Goal: Information Seeking & Learning: Find contact information

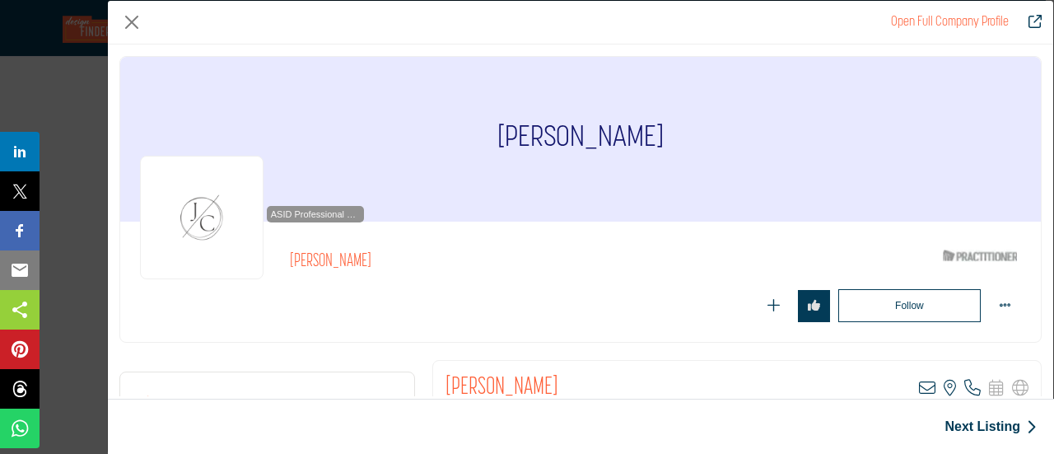
scroll to position [247, 0]
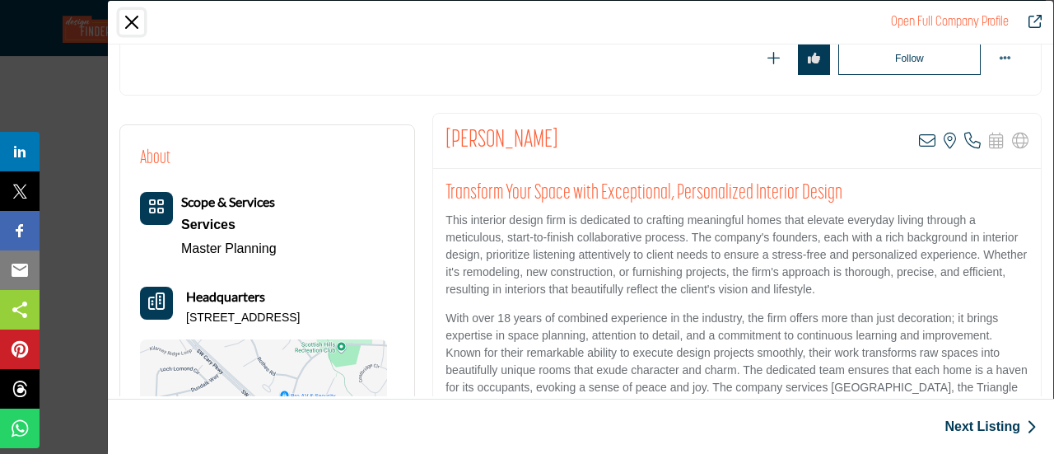
click at [128, 26] on button "Close" at bounding box center [131, 22] width 25 height 25
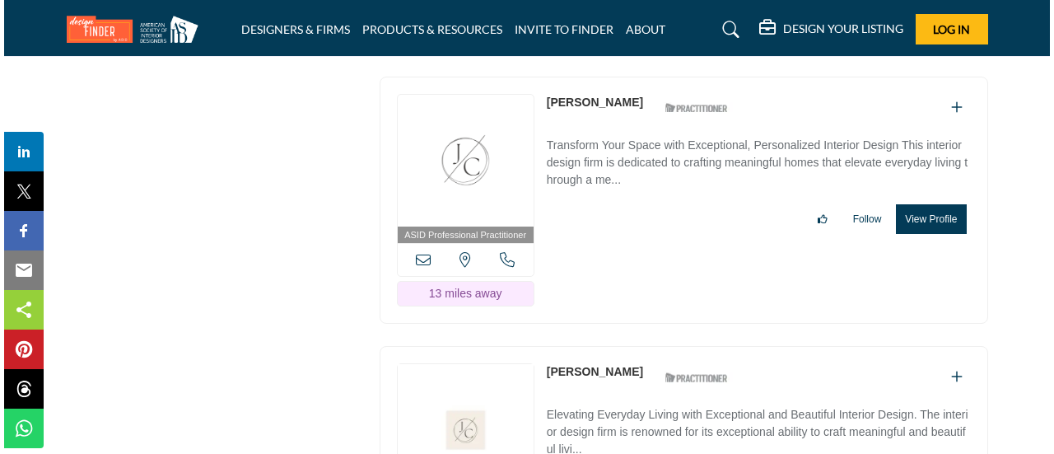
scroll to position [6176, 0]
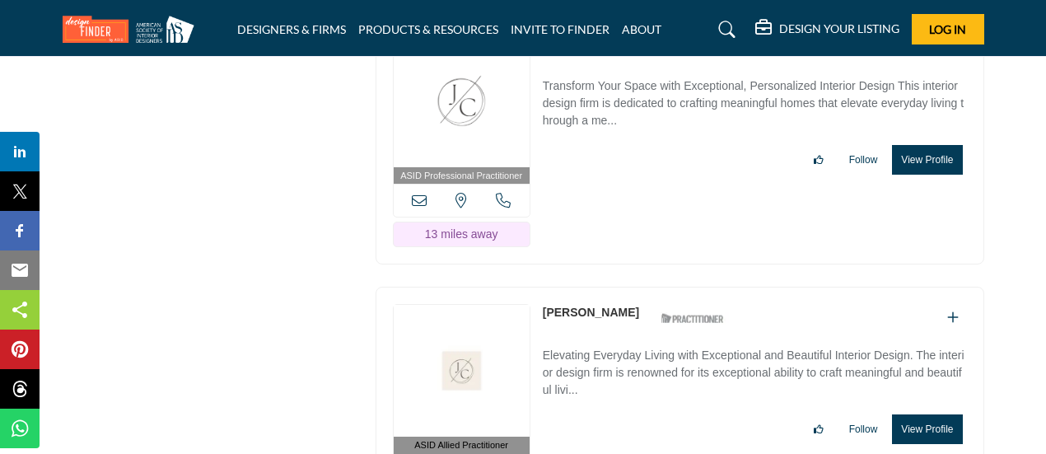
click at [935, 414] on button "View Profile" at bounding box center [927, 429] width 70 height 30
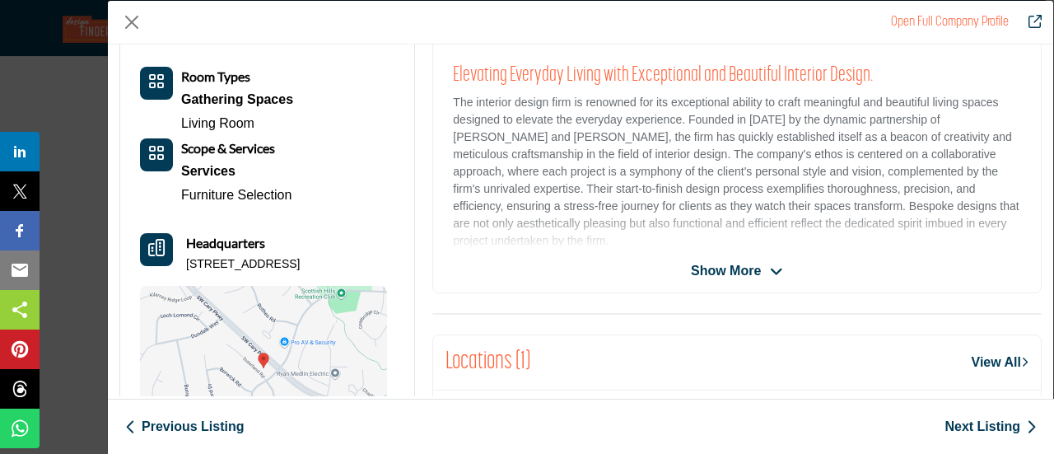
scroll to position [395, 0]
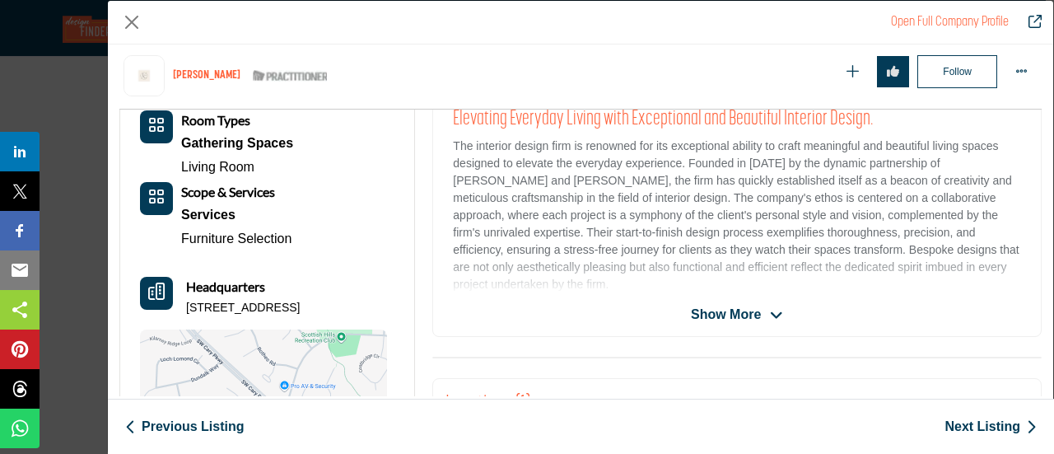
click at [741, 309] on span "Show More" at bounding box center [726, 315] width 70 height 20
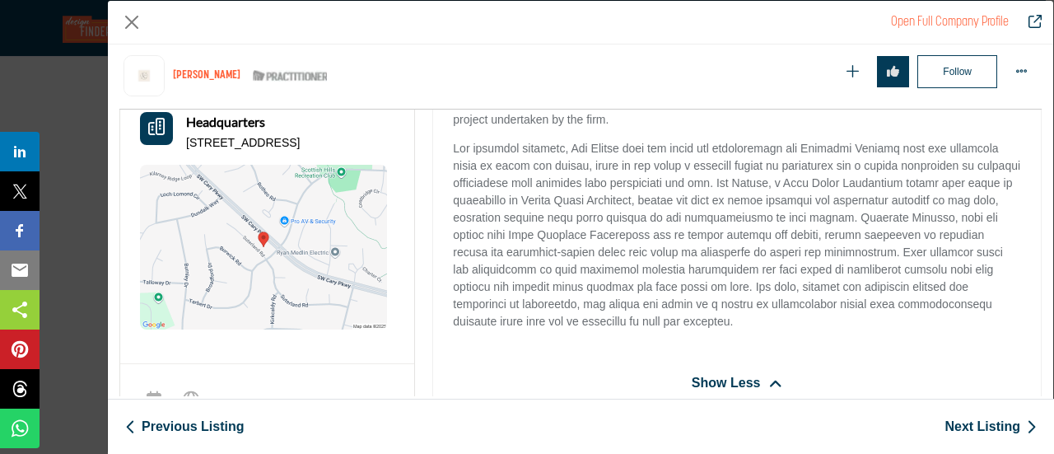
scroll to position [478, 0]
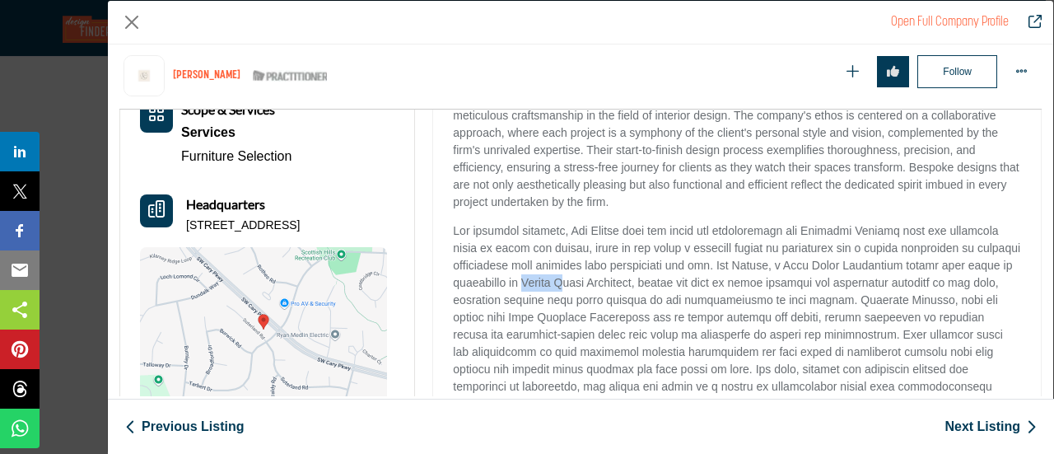
drag, startPoint x: 524, startPoint y: 282, endPoint x: 565, endPoint y: 287, distance: 41.6
click at [565, 287] on p "Company Data Modal" at bounding box center [737, 317] width 568 height 190
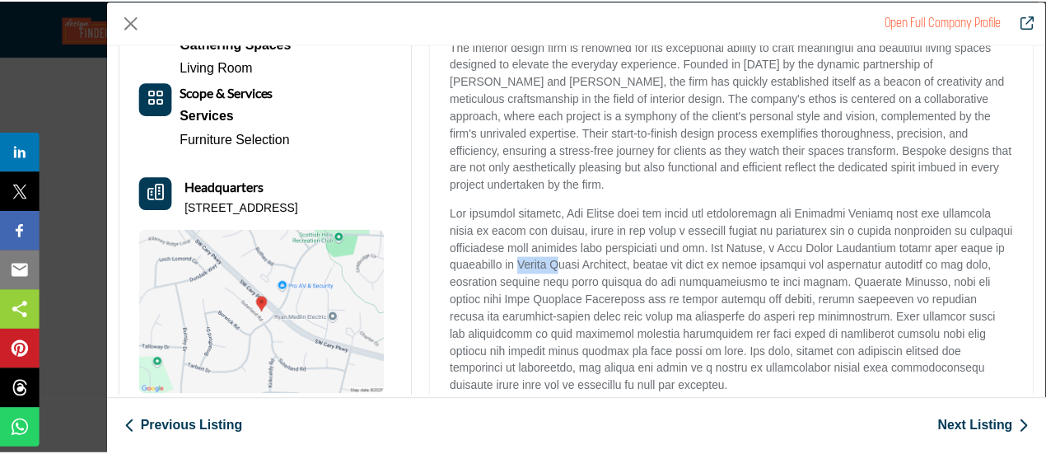
scroll to position [247, 0]
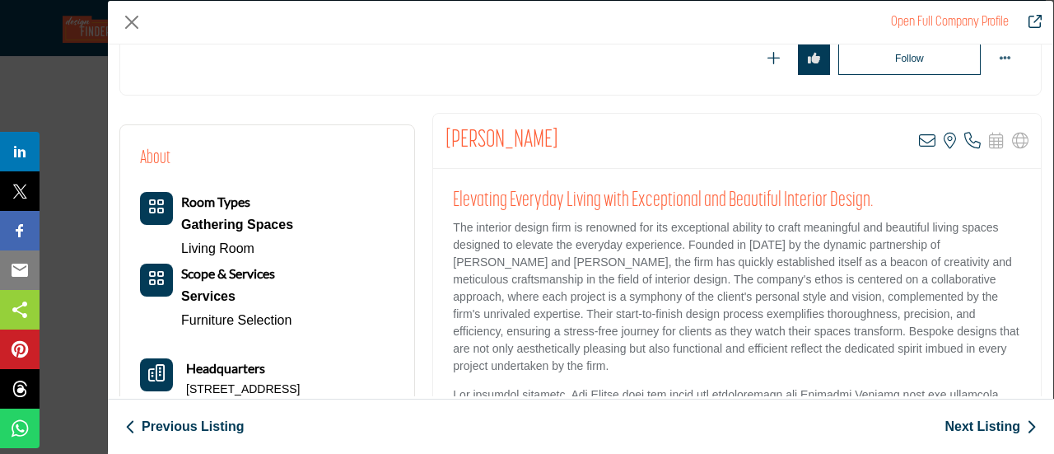
drag, startPoint x: 441, startPoint y: 137, endPoint x: 552, endPoint y: 140, distance: 110.4
click at [552, 140] on div "Christie Stewart View email address of this listing View the location of this l…" at bounding box center [737, 141] width 608 height 55
copy h2 "[PERSON_NAME]"
click at [137, 22] on button "Close" at bounding box center [131, 22] width 25 height 25
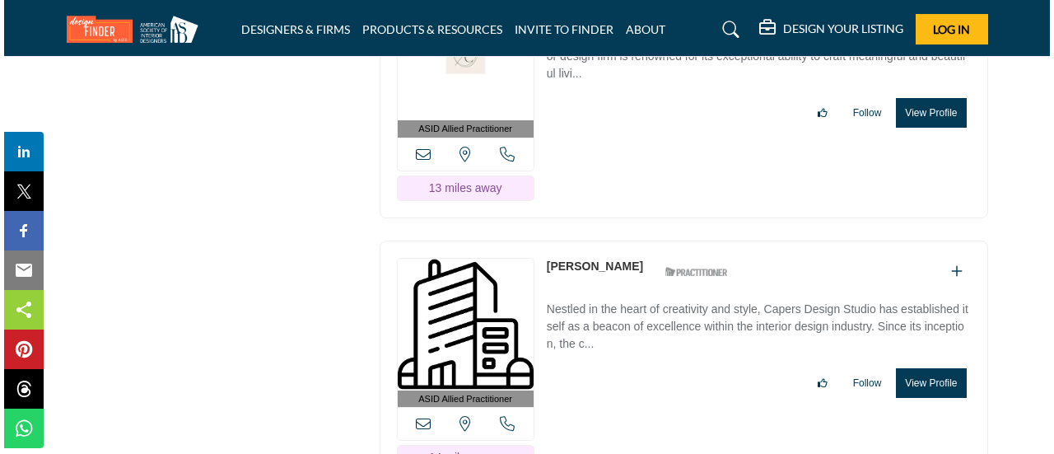
scroll to position [6505, 0]
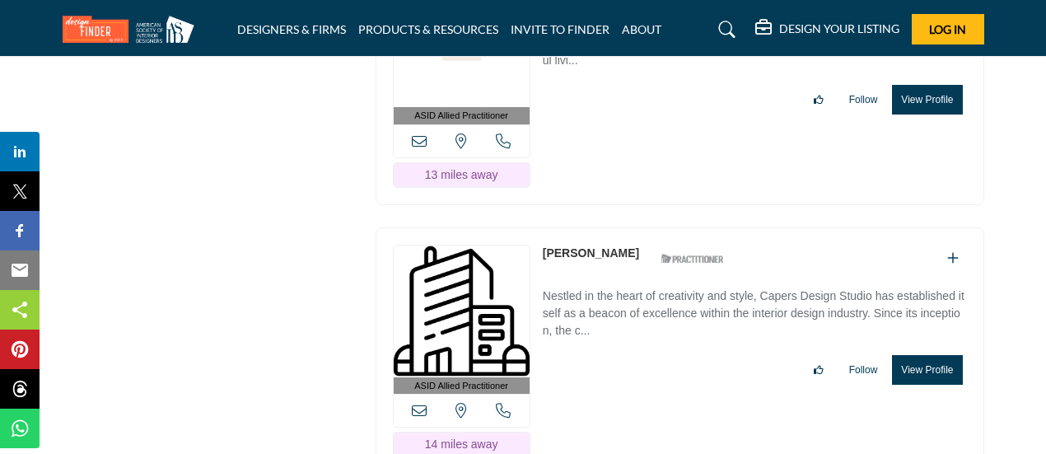
click at [931, 355] on button "View Profile" at bounding box center [927, 370] width 70 height 30
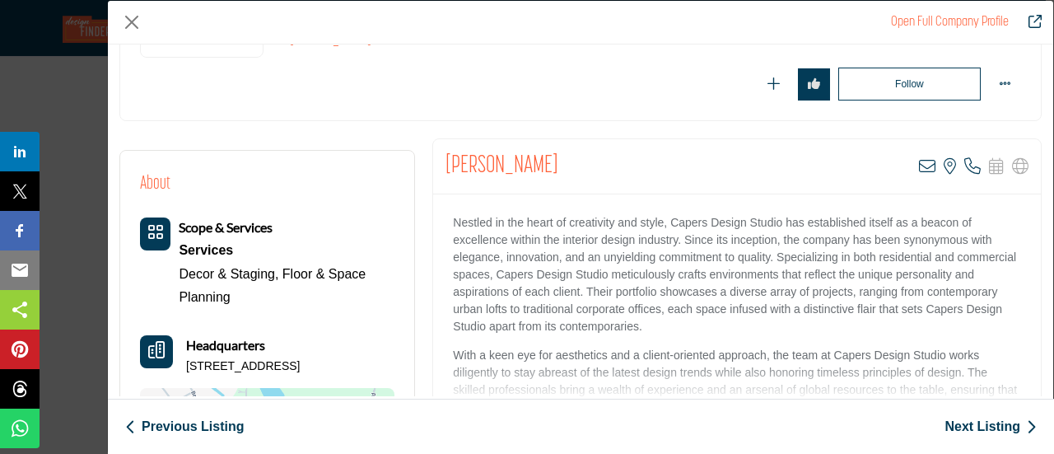
scroll to position [247, 0]
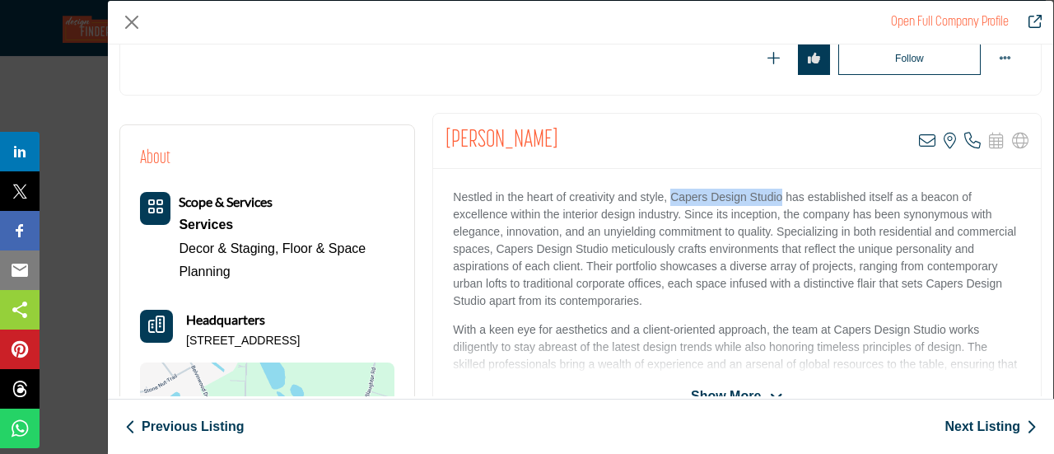
drag, startPoint x: 669, startPoint y: 196, endPoint x: 781, endPoint y: 197, distance: 112.0
click at [781, 197] on p "Nestled in the heart of creativity and style, Capers Design Studio has establis…" at bounding box center [737, 249] width 568 height 121
copy p "Capers Design Studio"
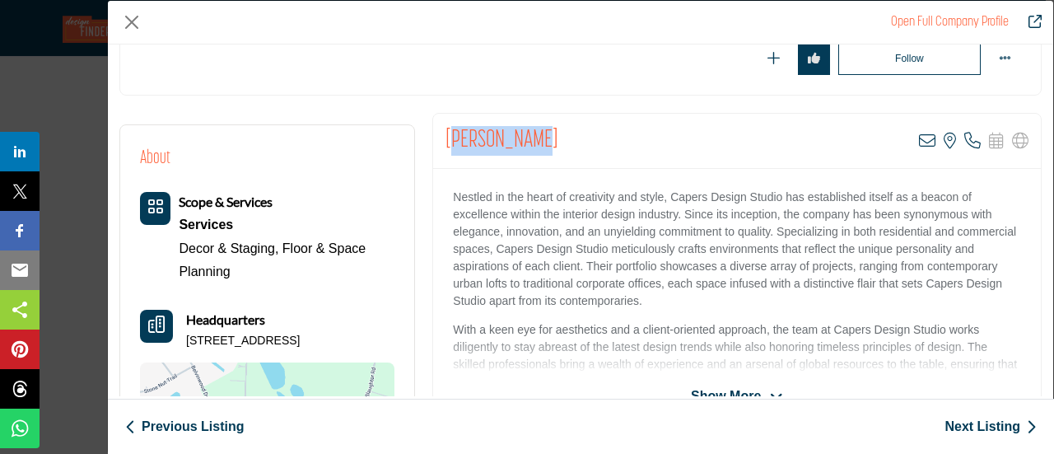
drag, startPoint x: 447, startPoint y: 133, endPoint x: 523, endPoint y: 134, distance: 75.8
click at [523, 134] on h2 "[PERSON_NAME]" at bounding box center [501, 141] width 113 height 30
drag, startPoint x: 443, startPoint y: 133, endPoint x: 545, endPoint y: 136, distance: 102.2
click at [545, 136] on div "Elizabeth Todd View email address of this listing View the location of this lis…" at bounding box center [737, 141] width 608 height 55
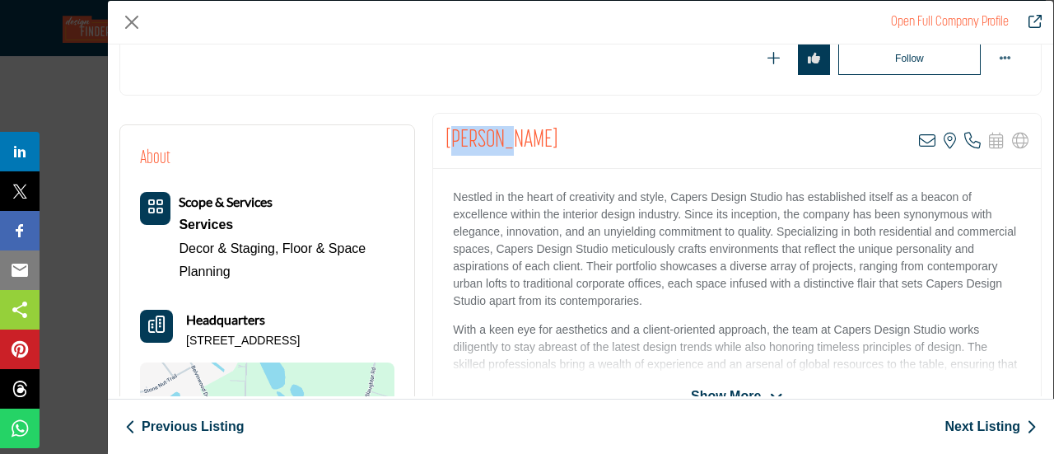
drag, startPoint x: 447, startPoint y: 139, endPoint x: 499, endPoint y: 140, distance: 51.9
click at [499, 140] on h2 "[PERSON_NAME]" at bounding box center [501, 141] width 113 height 30
drag, startPoint x: 439, startPoint y: 138, endPoint x: 541, endPoint y: 141, distance: 102.2
click at [541, 141] on div "Elizabeth Todd View email address of this listing View the location of this lis…" at bounding box center [737, 141] width 608 height 55
copy h2 "[PERSON_NAME]"
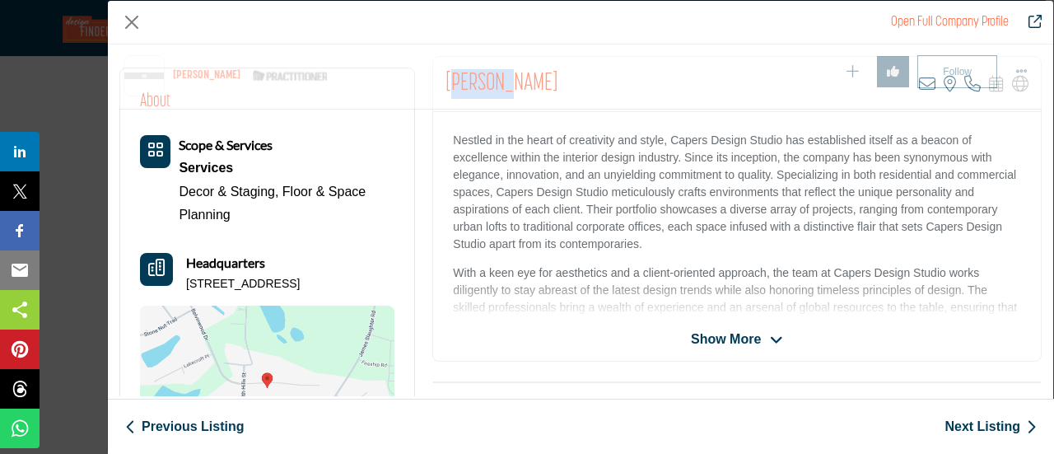
scroll to position [395, 0]
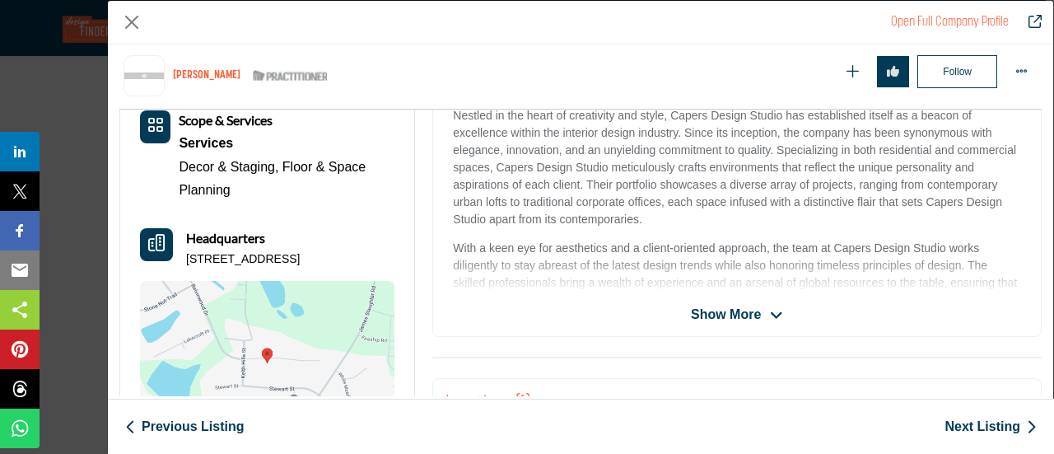
click at [758, 312] on span "Show More" at bounding box center [737, 315] width 92 height 20
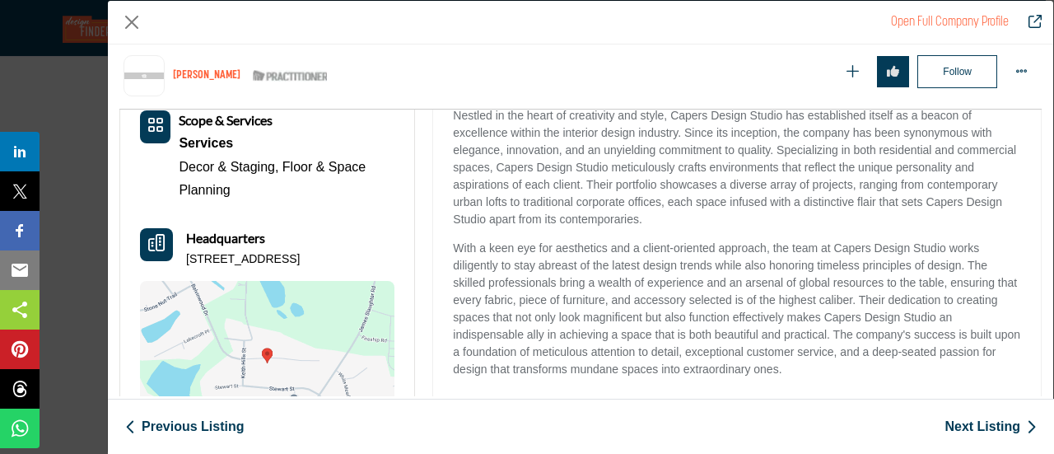
drag, startPoint x: 183, startPoint y: 251, endPoint x: 386, endPoint y: 258, distance: 203.5
click at [386, 258] on div "Headquarters 2233 Belvinwood Dr, 27526-5189, USA" at bounding box center [267, 248] width 254 height 40
copy p "2233 Belvinwood Dr, 27526-5189, USA"
click at [128, 23] on button "Close" at bounding box center [131, 22] width 25 height 25
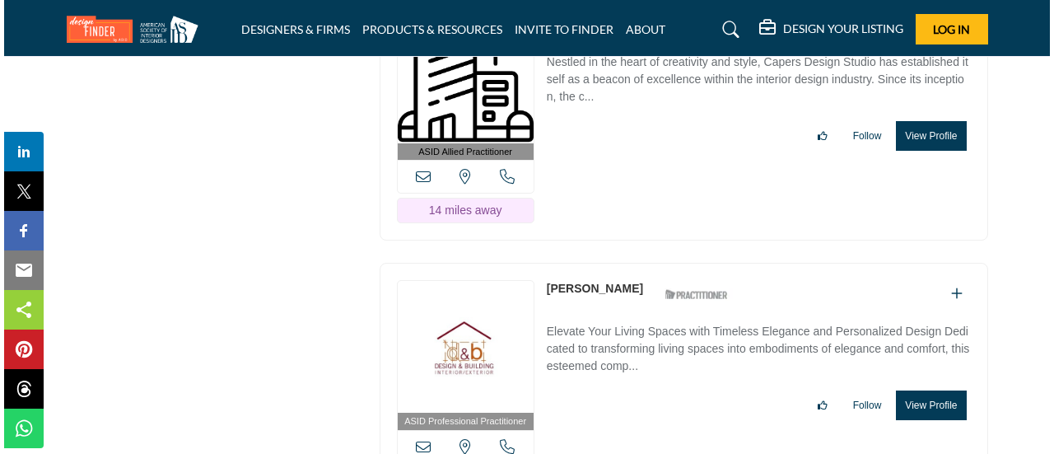
scroll to position [6752, 0]
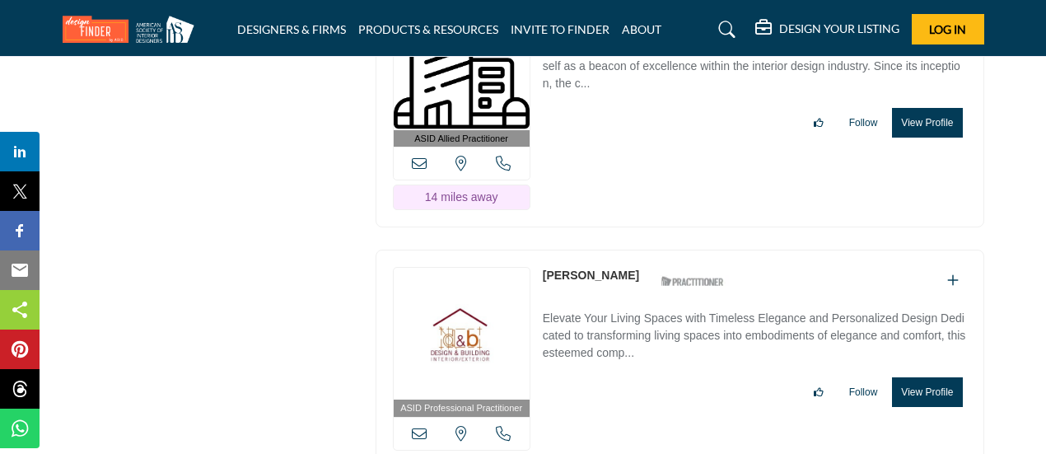
click at [899, 377] on button "View Profile" at bounding box center [927, 392] width 70 height 30
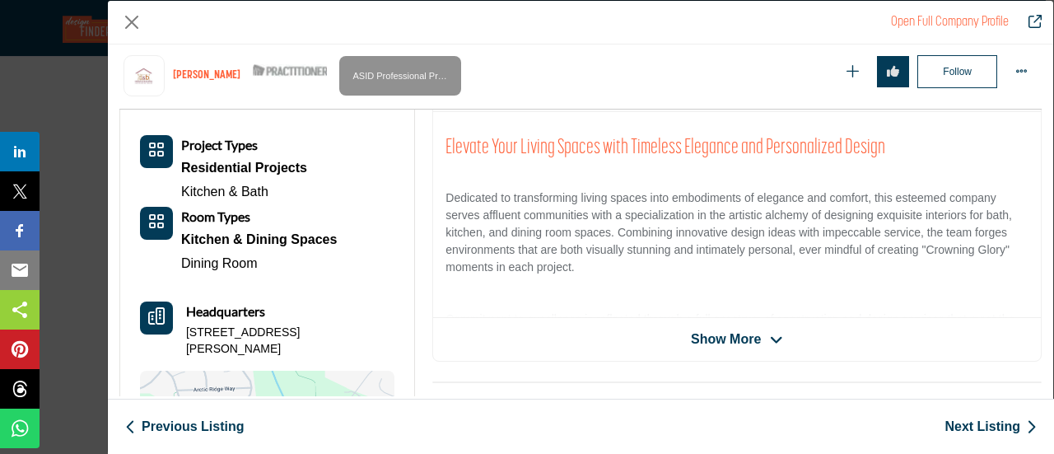
scroll to position [395, 0]
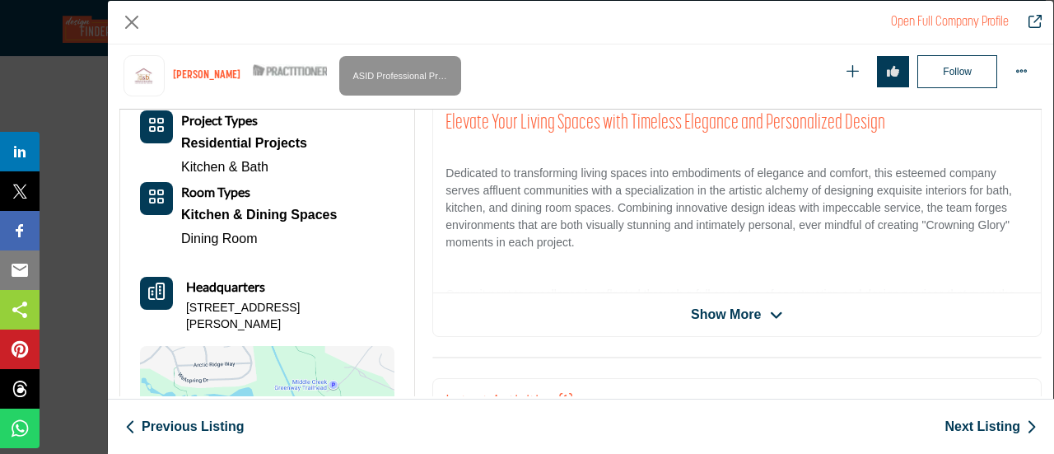
click at [737, 310] on span "Show More" at bounding box center [726, 315] width 70 height 20
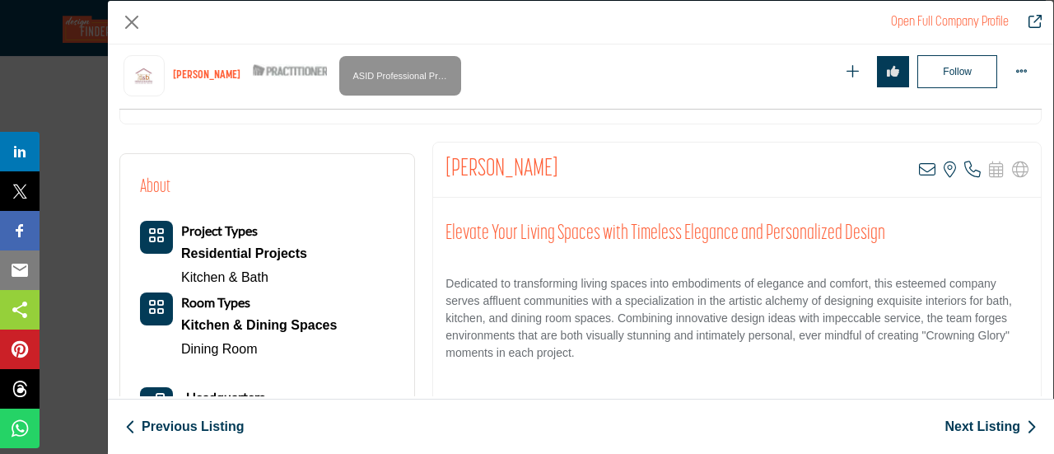
scroll to position [247, 0]
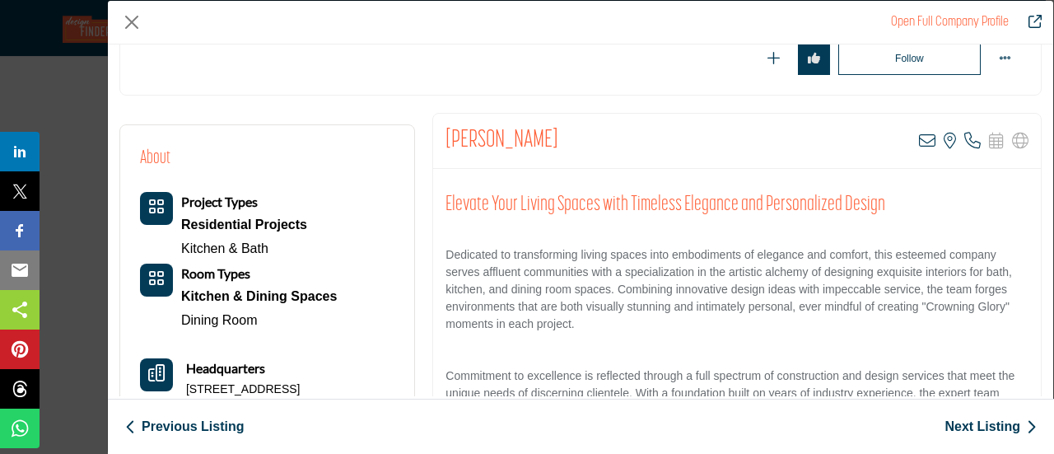
drag, startPoint x: 443, startPoint y: 126, endPoint x: 584, endPoint y: 141, distance: 141.6
click at [584, 141] on div "Isabelle Odjaghian View email address of this listing View the location of this…" at bounding box center [737, 141] width 608 height 55
copy h2 "[PERSON_NAME]"
click at [137, 20] on button "Close" at bounding box center [131, 22] width 25 height 25
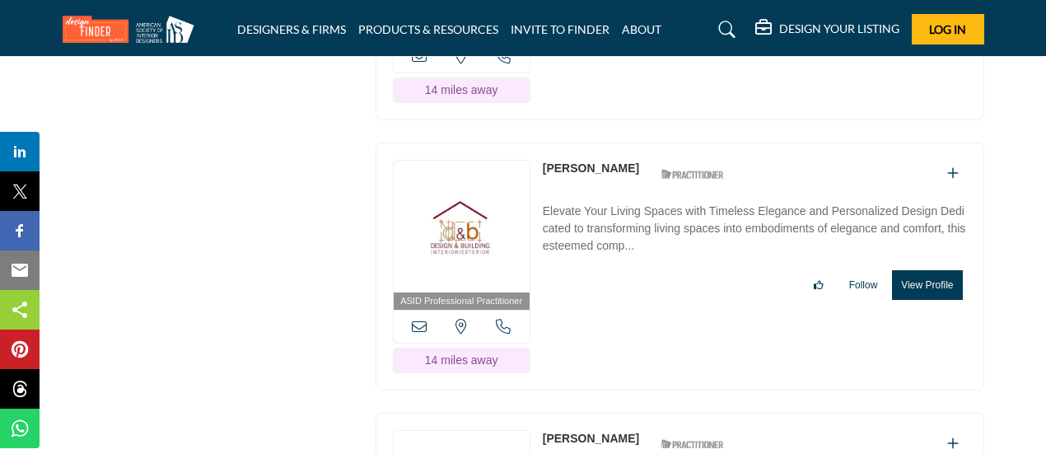
scroll to position [6835, 0]
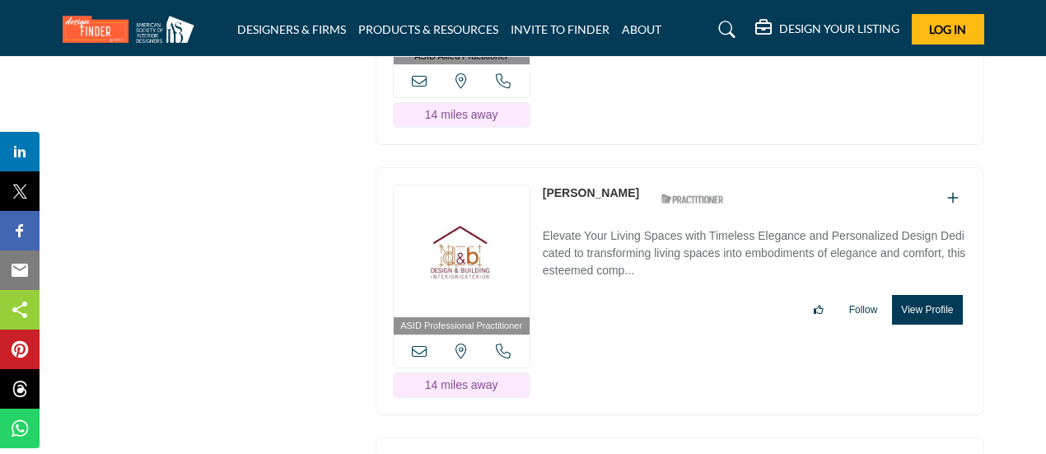
click at [606, 227] on p "Elevate Your Living Spaces with Timeless Elegance and Personalized Design Dedic…" at bounding box center [755, 254] width 424 height 55
click at [909, 295] on button "View Profile" at bounding box center [927, 310] width 70 height 30
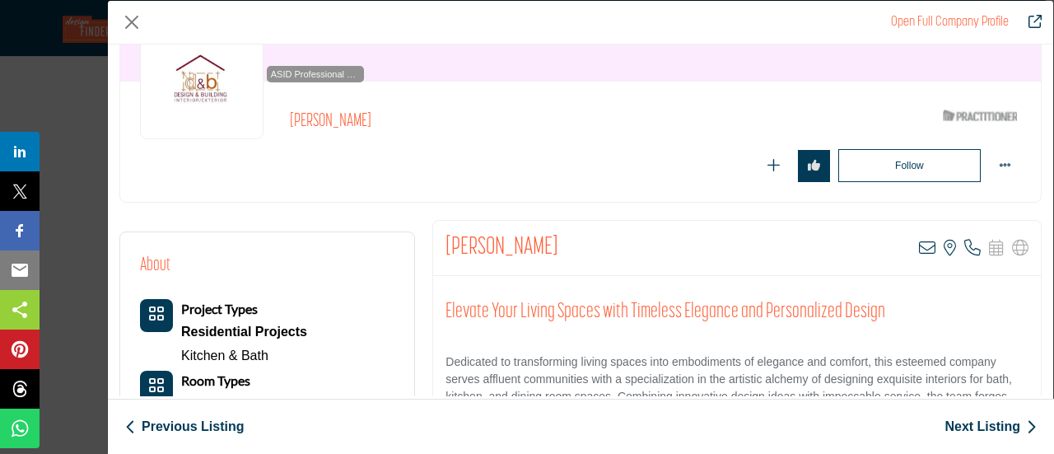
scroll to position [247, 0]
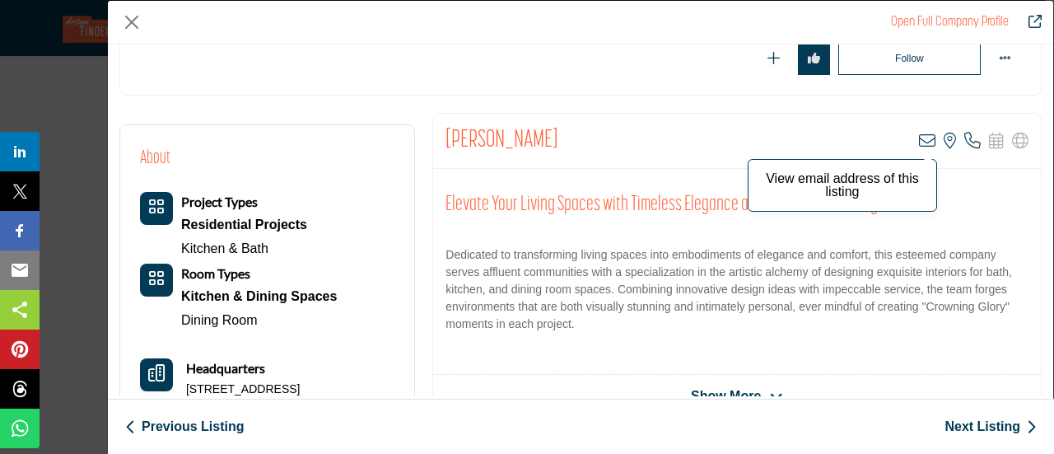
click at [921, 142] on icon "Company Data Modal" at bounding box center [927, 141] width 16 height 16
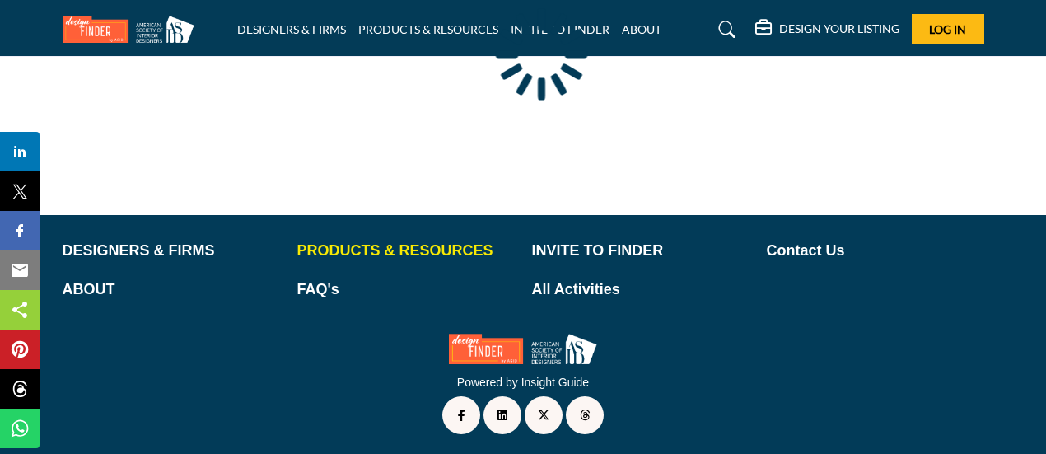
scroll to position [277, 0]
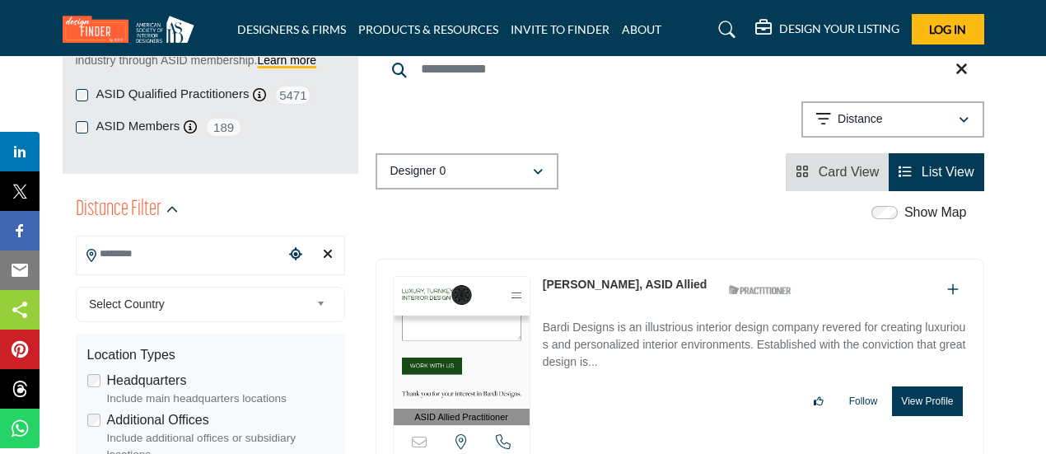
type input "**********"
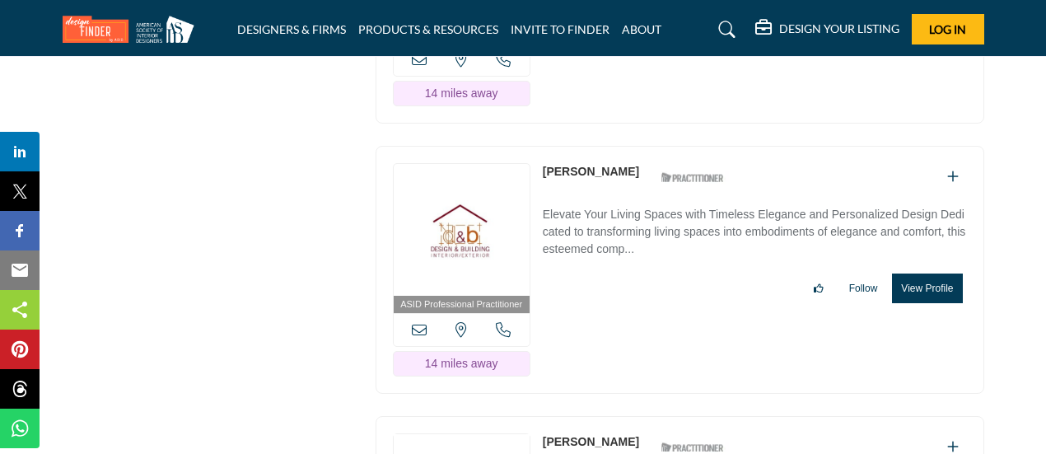
scroll to position [6835, 0]
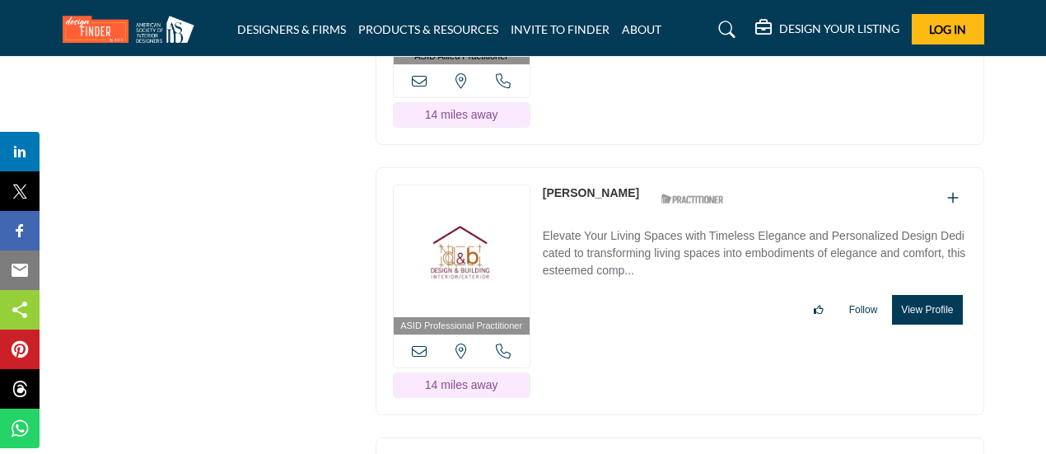
drag, startPoint x: 921, startPoint y: 241, endPoint x: 469, endPoint y: 187, distance: 454.5
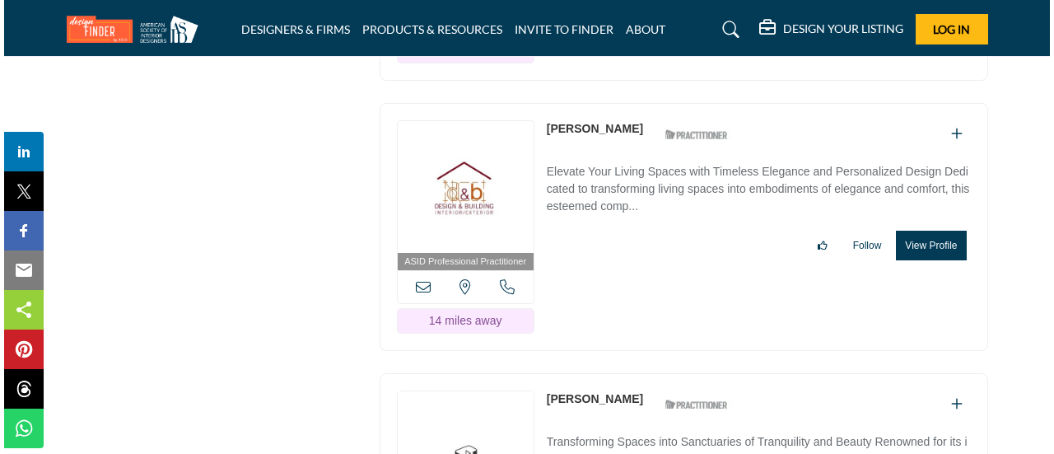
scroll to position [7082, 0]
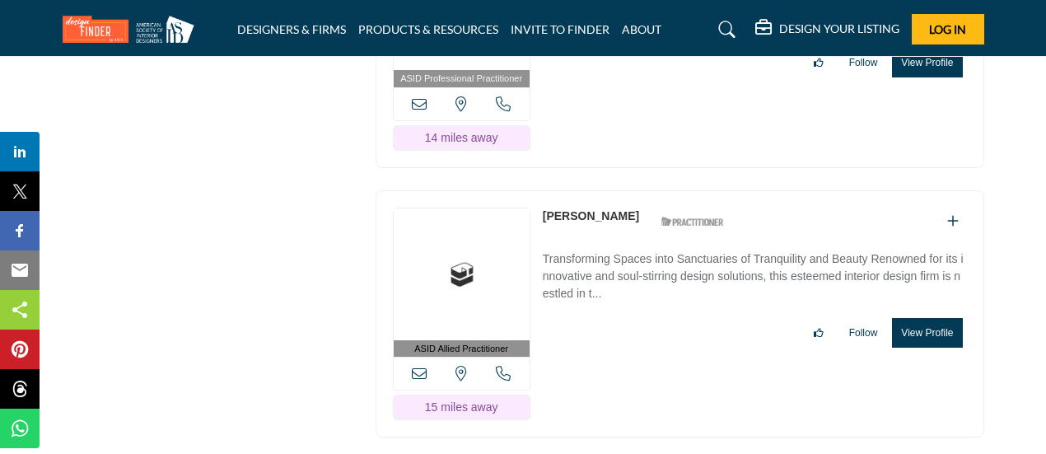
click at [935, 318] on button "View Profile" at bounding box center [927, 333] width 70 height 30
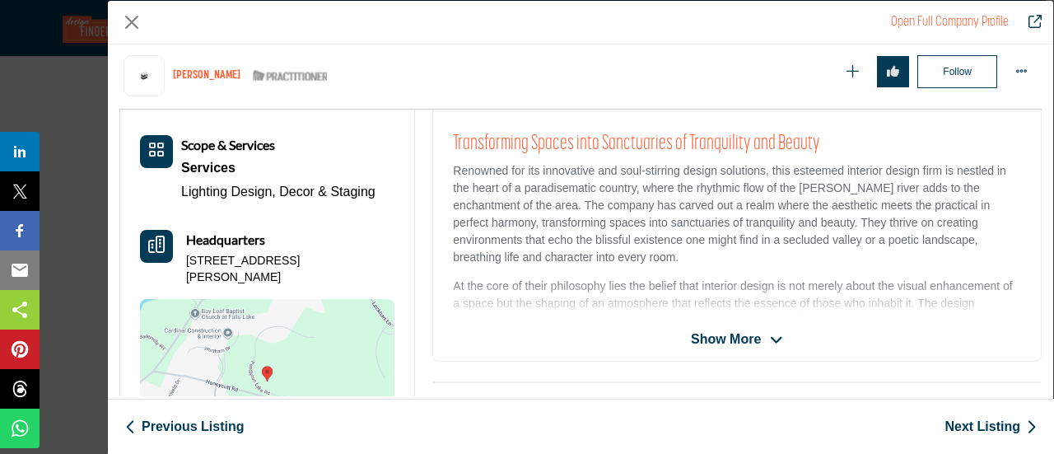
scroll to position [395, 0]
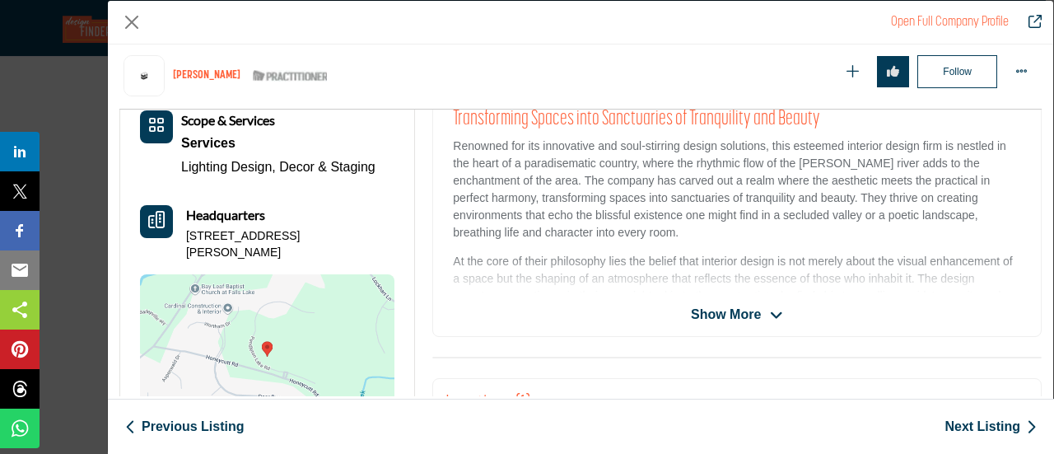
click at [723, 314] on span "Show More" at bounding box center [726, 315] width 70 height 20
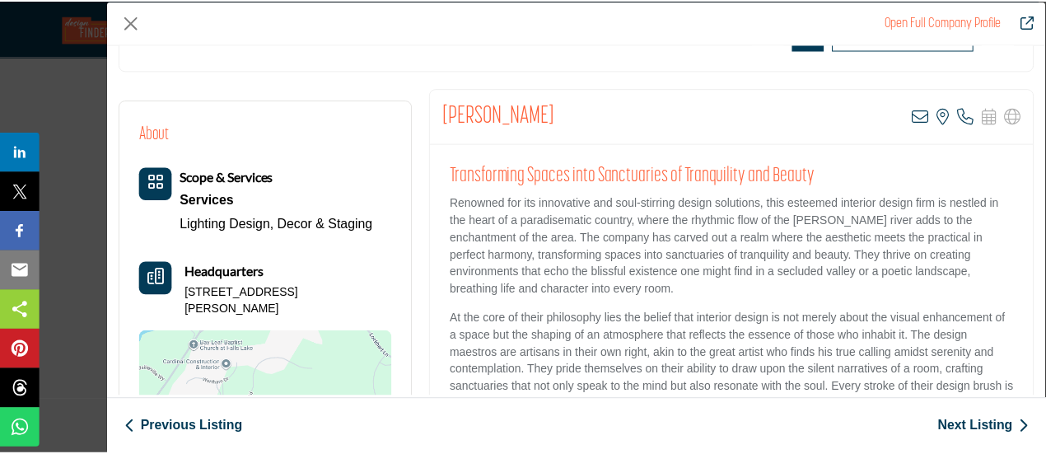
scroll to position [247, 0]
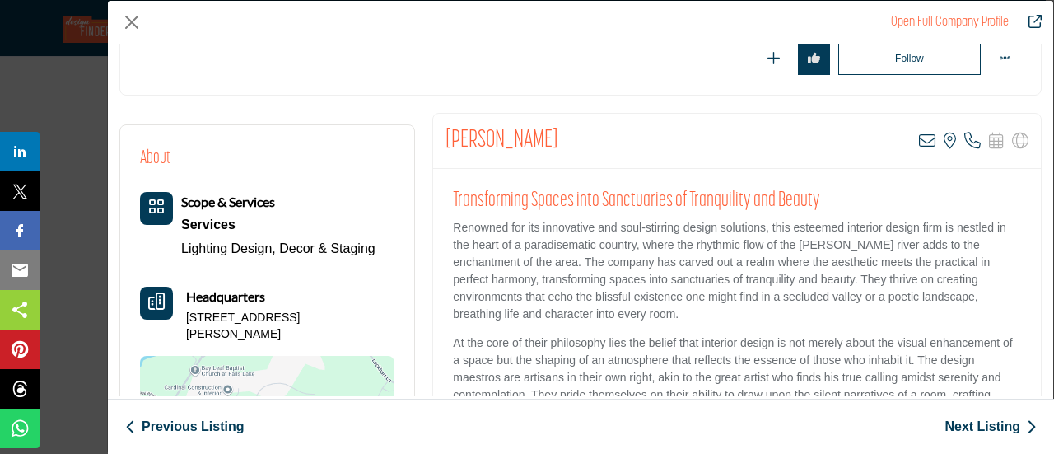
drag, startPoint x: 443, startPoint y: 133, endPoint x: 593, endPoint y: 147, distance: 150.5
click at [593, 147] on div "Kathryn Doherty View email address of this listing View the location of this li…" at bounding box center [737, 141] width 608 height 55
copy h2 "[PERSON_NAME]"
click at [124, 21] on button "Close" at bounding box center [131, 22] width 25 height 25
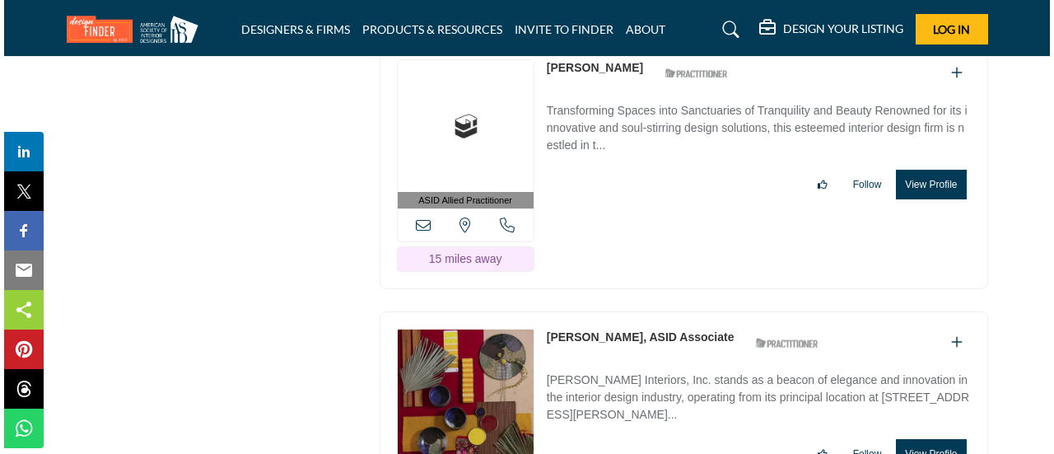
scroll to position [7329, 0]
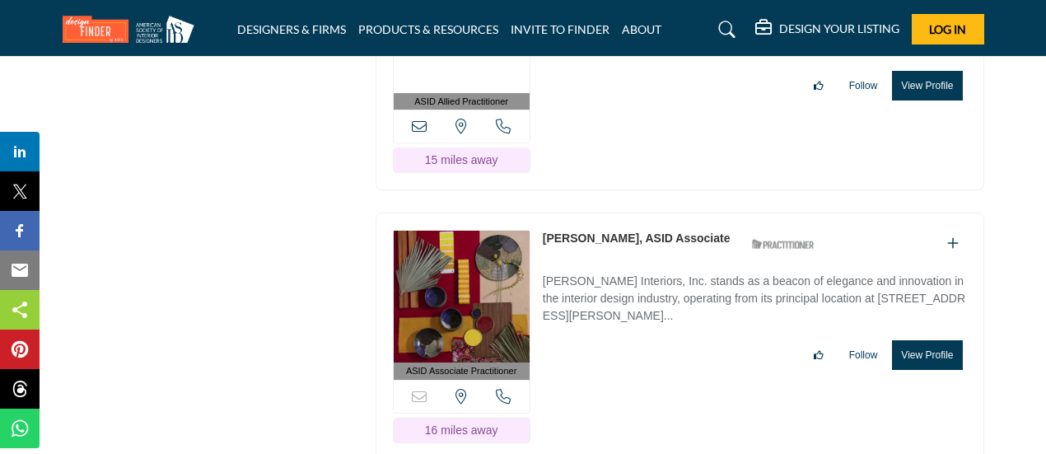
click at [926, 340] on button "View Profile" at bounding box center [927, 355] width 70 height 30
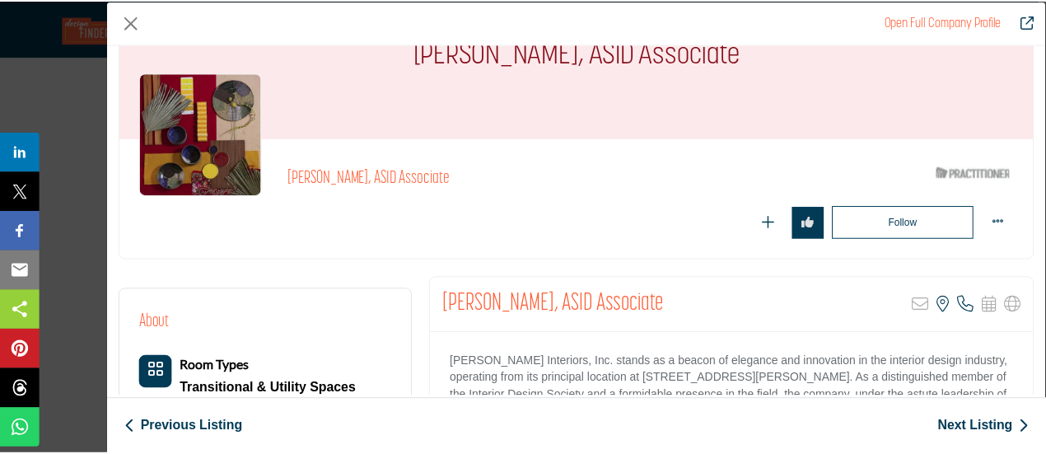
scroll to position [165, 0]
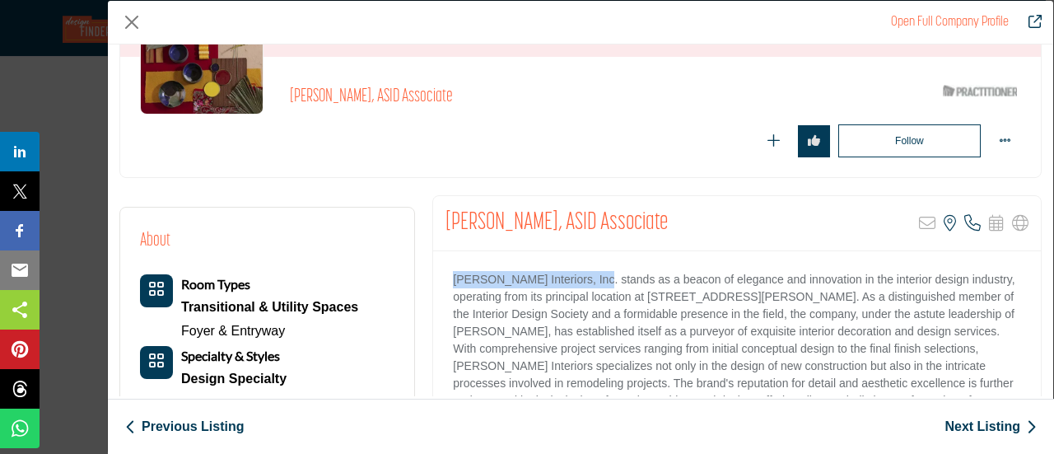
drag, startPoint x: 450, startPoint y: 278, endPoint x: 583, endPoint y: 276, distance: 133.4
click at [583, 276] on p "Linda Tuorto Interiors, Inc. stands as a beacon of elegance and innovation in t…" at bounding box center [737, 340] width 568 height 138
copy p "Linda Tuorto Interiors, Inc."
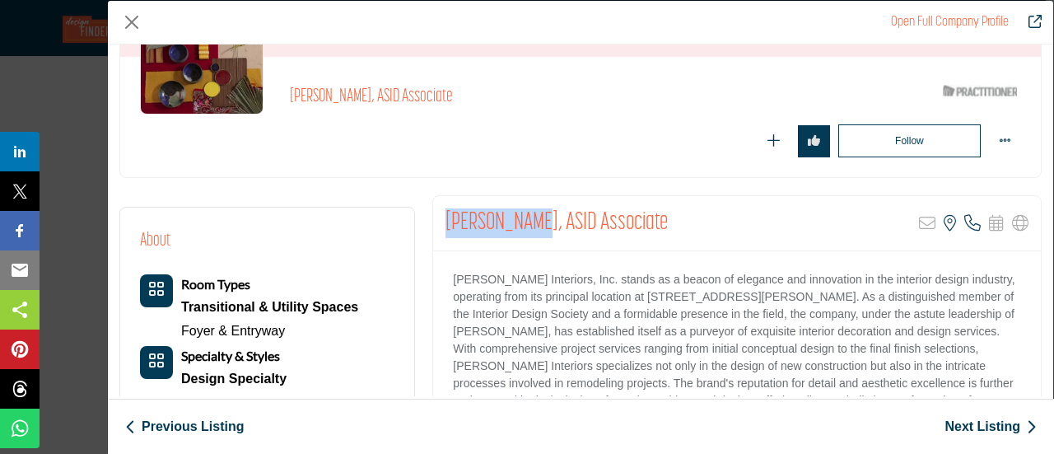
drag, startPoint x: 442, startPoint y: 212, endPoint x: 527, endPoint y: 208, distance: 84.9
click at [527, 208] on h2 "[PERSON_NAME], ASID Associate" at bounding box center [556, 223] width 222 height 30
copy h2 "Linda Tuorto"
click at [128, 20] on button "Close" at bounding box center [131, 22] width 25 height 25
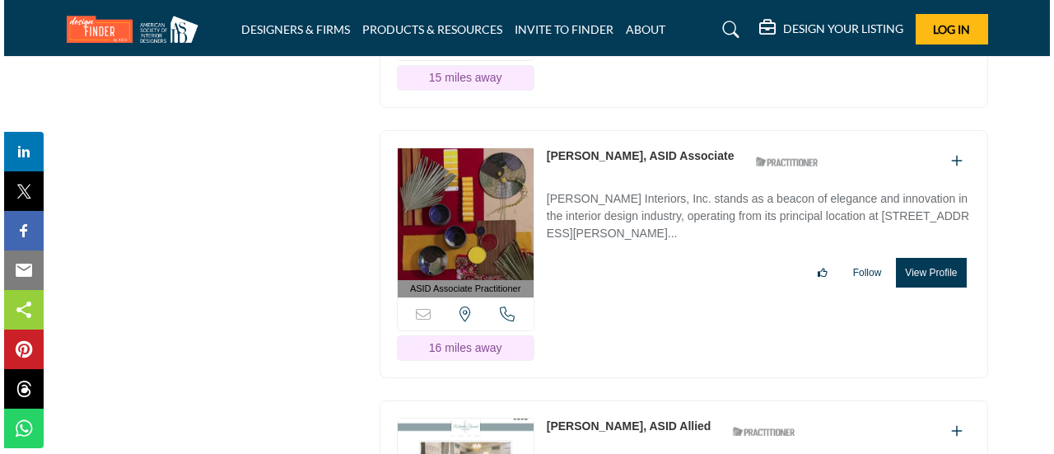
scroll to position [7494, 0]
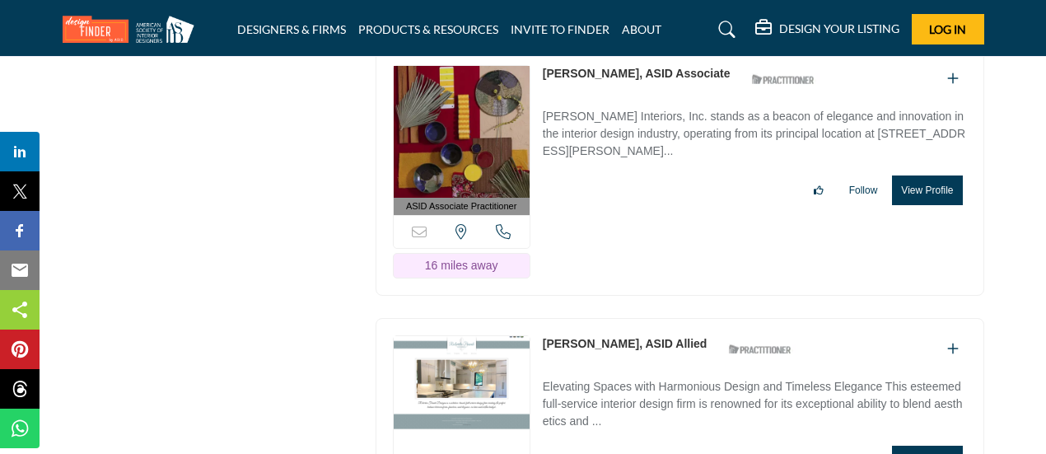
click at [929, 445] on button "View Profile" at bounding box center [927, 460] width 70 height 30
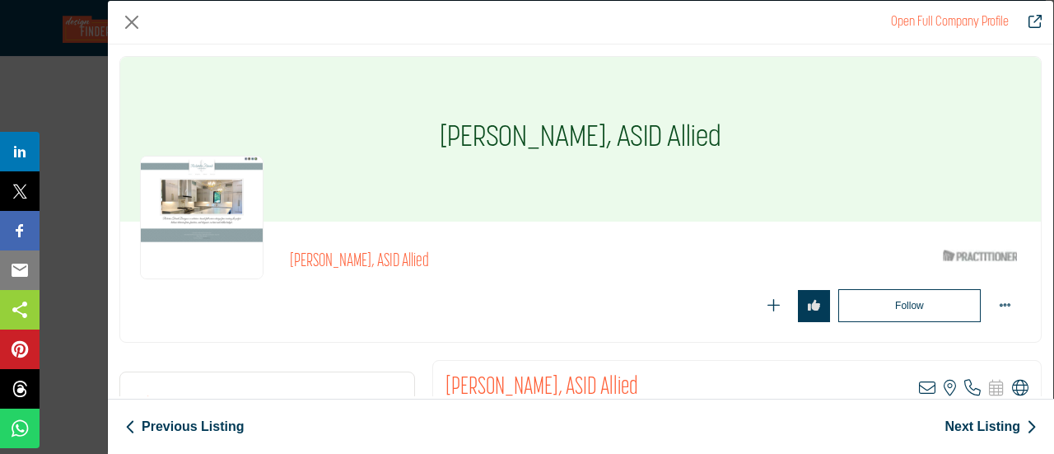
click at [1013, 385] on icon "Company Data Modal" at bounding box center [1020, 388] width 16 height 16
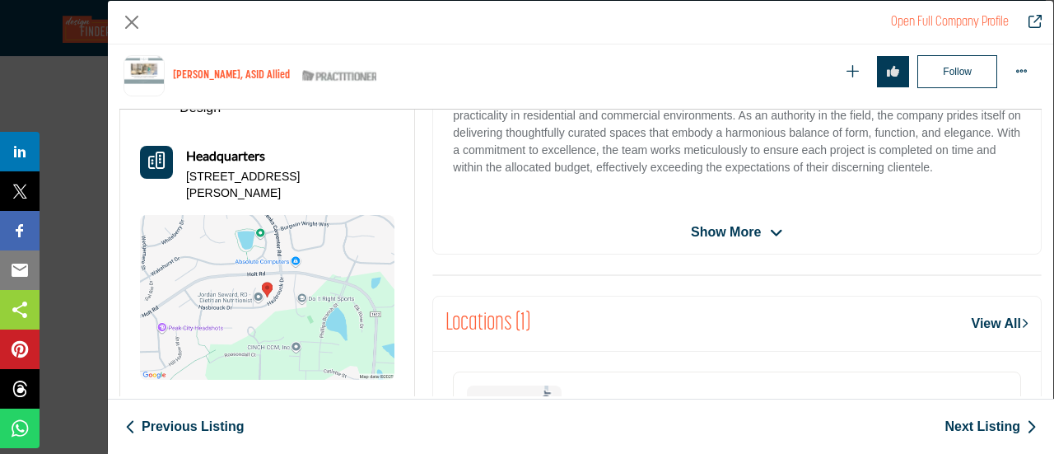
scroll to position [478, 0]
click at [718, 228] on span "Show More" at bounding box center [726, 232] width 70 height 20
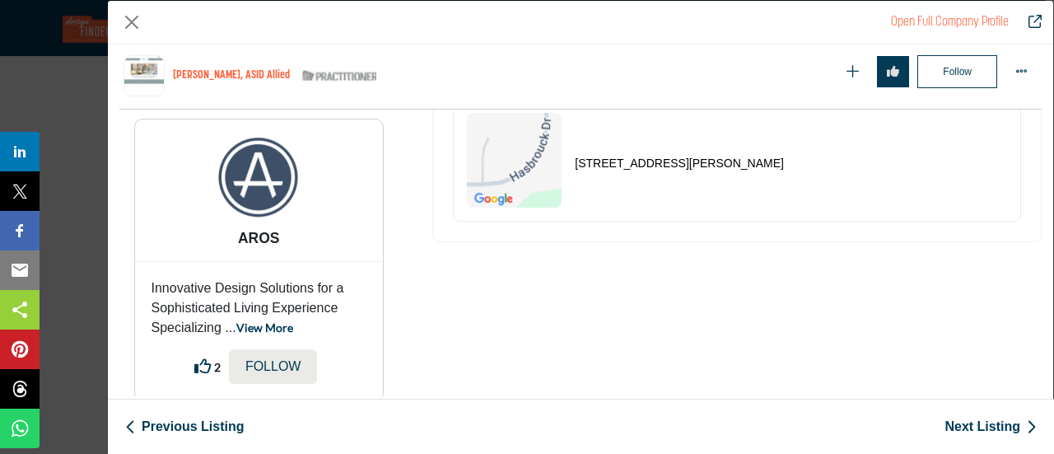
scroll to position [927, 0]
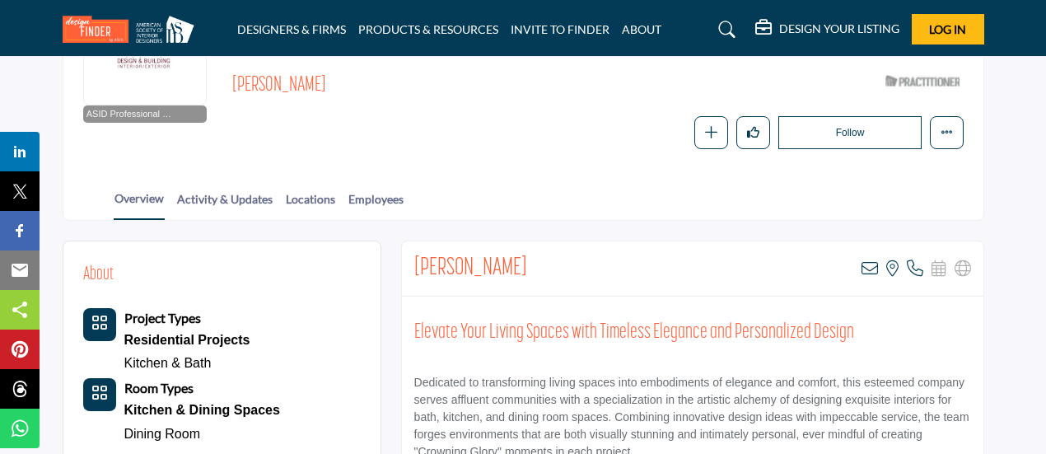
scroll to position [247, 0]
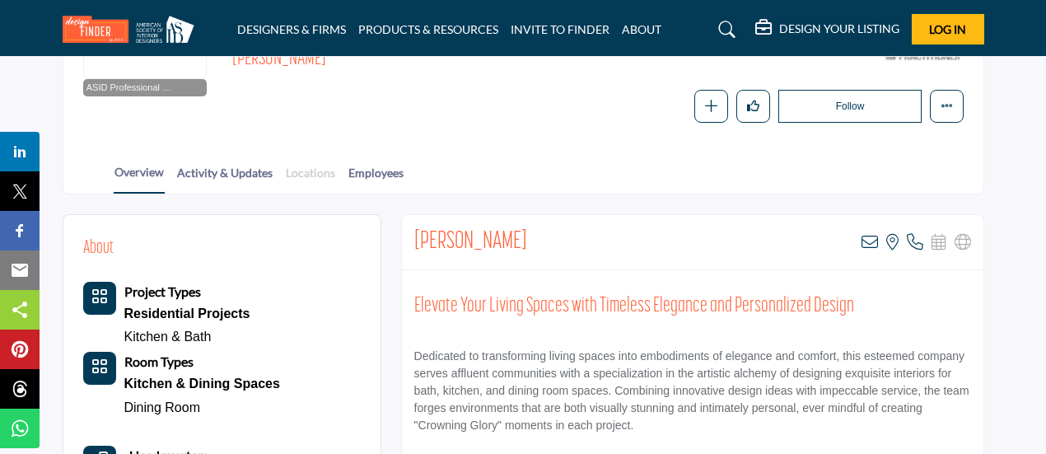
click at [323, 174] on link "Locations" at bounding box center [310, 178] width 51 height 29
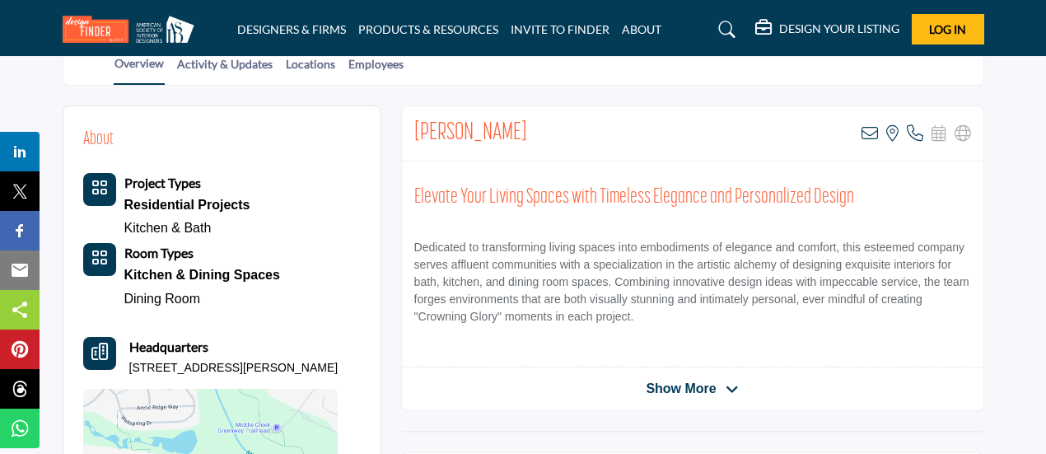
scroll to position [412, 0]
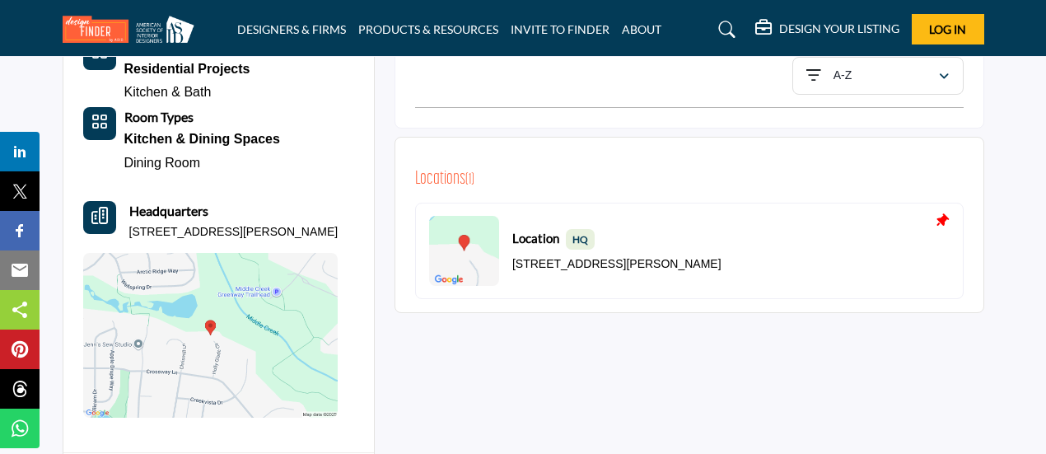
scroll to position [494, 0]
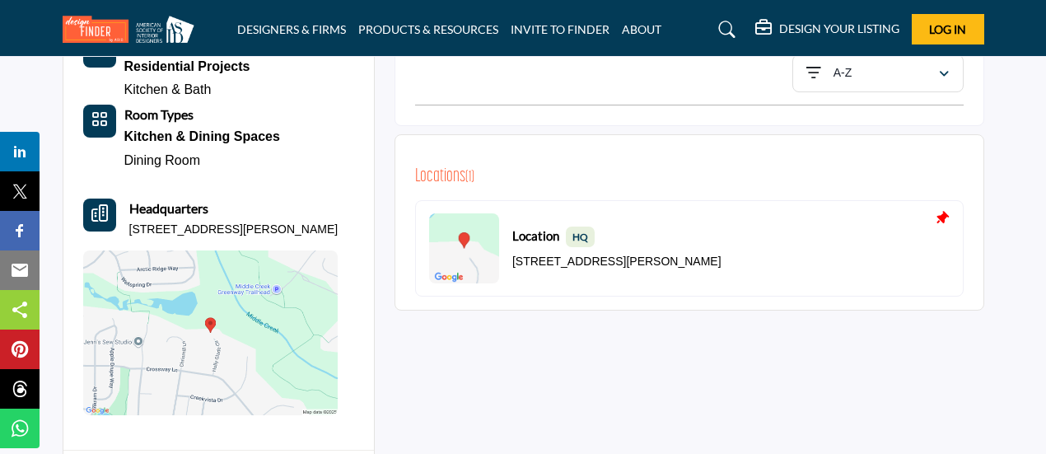
click at [143, 230] on p "120 Holly Glade Cir, 27540-6850, USA" at bounding box center [233, 230] width 209 height 16
drag, startPoint x: 125, startPoint y: 226, endPoint x: 330, endPoint y: 243, distance: 205.7
click at [330, 243] on div "About Project Types Residential Projects Kitchen & Bath Room Types" at bounding box center [218, 201] width 271 height 427
copy div "120 Holly Glade Cir, 27540-6850, USA"
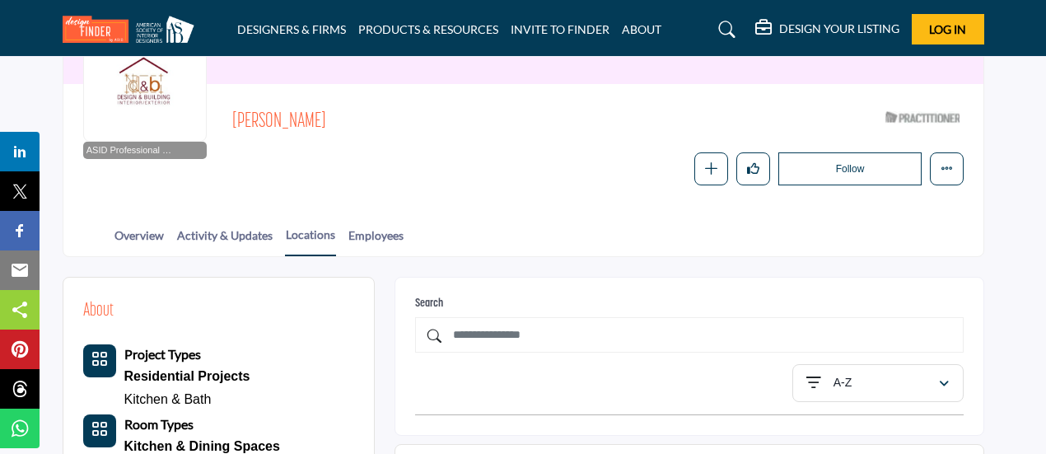
scroll to position [82, 0]
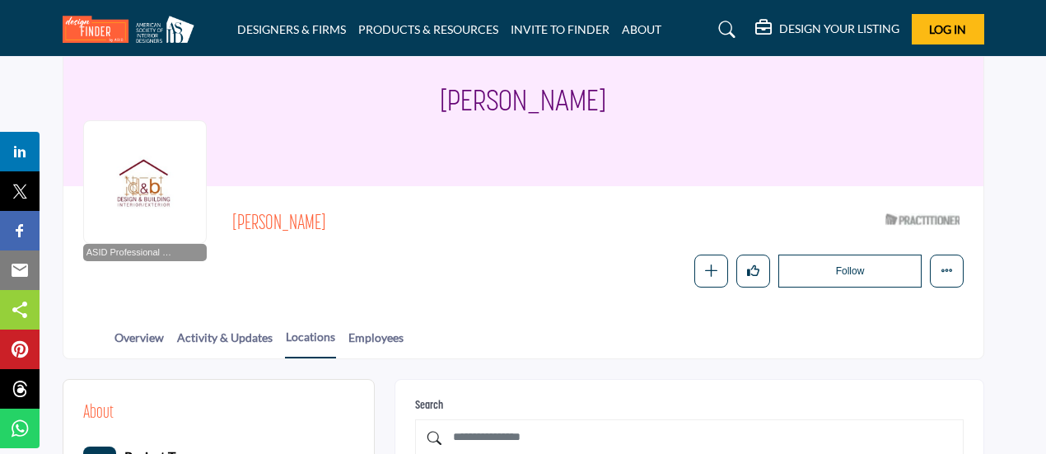
drag, startPoint x: 428, startPoint y: 97, endPoint x: 631, endPoint y: 109, distance: 202.9
click at [631, 109] on div "[PERSON_NAME]" at bounding box center [523, 103] width 920 height 165
copy h1 "[PERSON_NAME]"
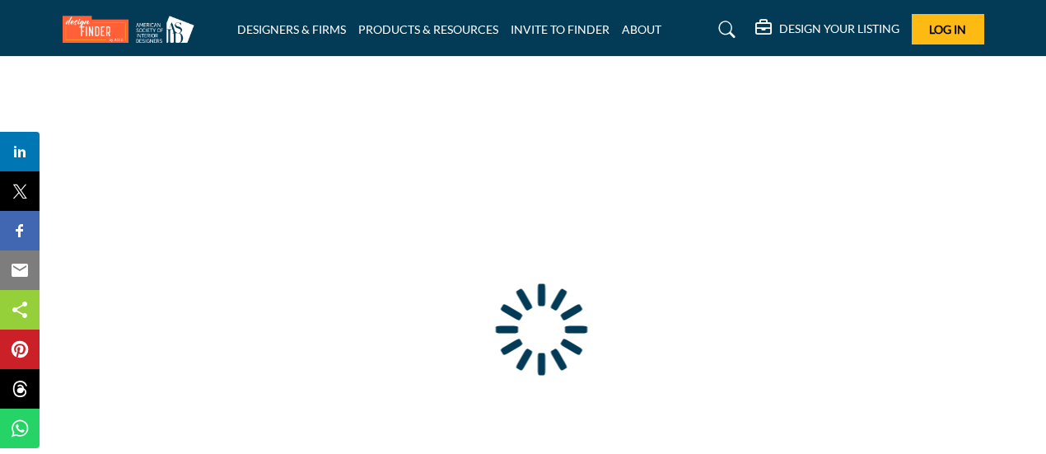
type input "**********"
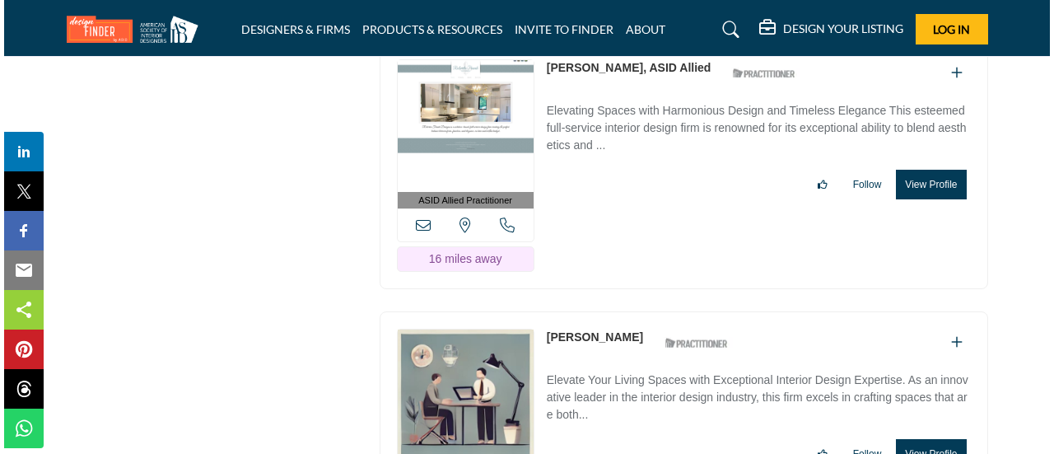
scroll to position [7905, 0]
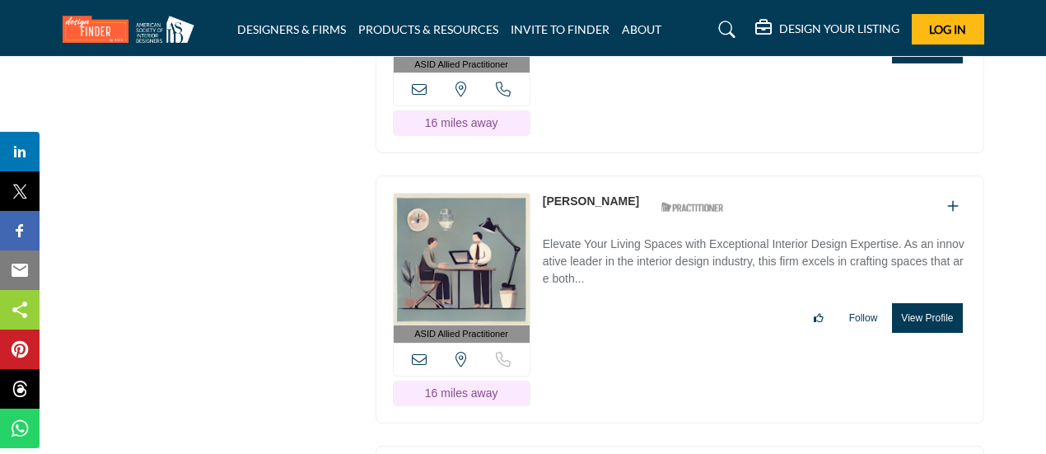
click at [917, 303] on button "View Profile" at bounding box center [927, 318] width 70 height 30
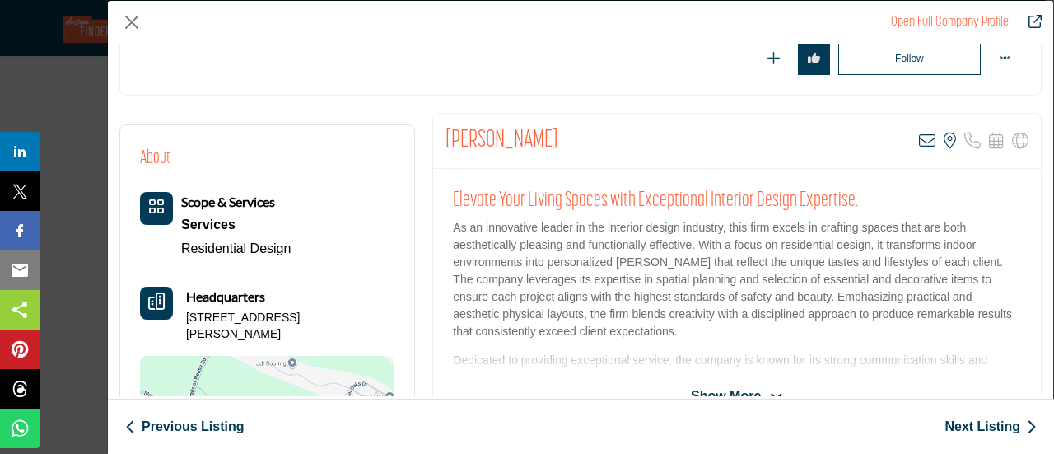
scroll to position [395, 0]
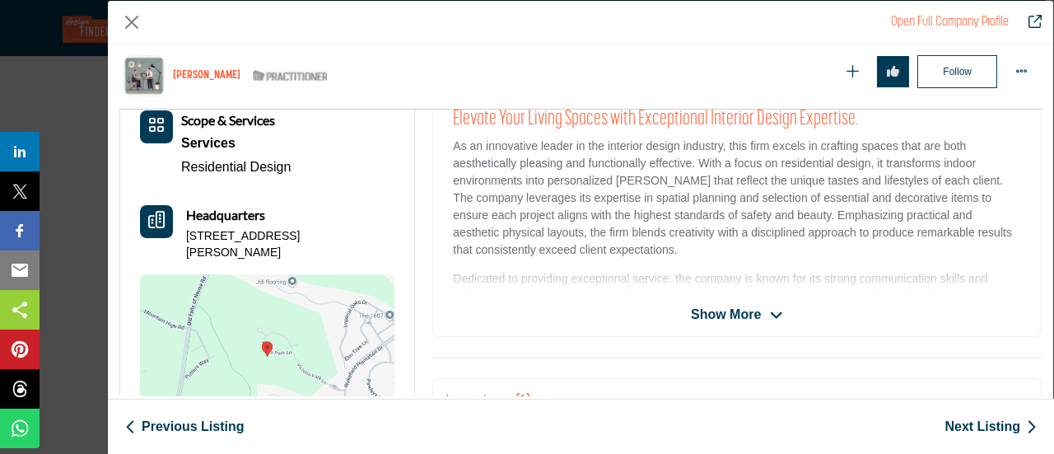
click at [723, 314] on span "Show More" at bounding box center [726, 315] width 70 height 20
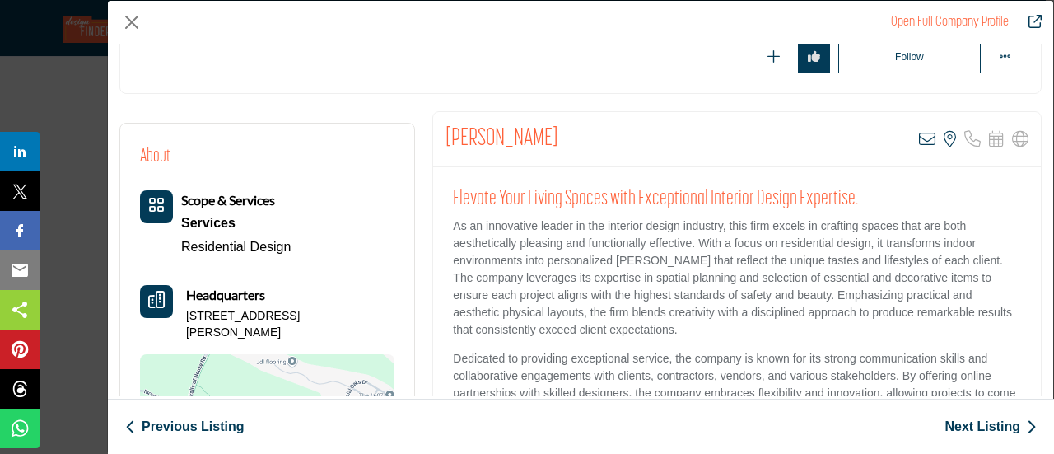
scroll to position [247, 0]
drag, startPoint x: 441, startPoint y: 135, endPoint x: 576, endPoint y: 128, distance: 134.4
click at [576, 128] on div "[PERSON_NAME] View email address of this listing View the location of this list…" at bounding box center [737, 141] width 608 height 55
copy h2 "[PERSON_NAME]"
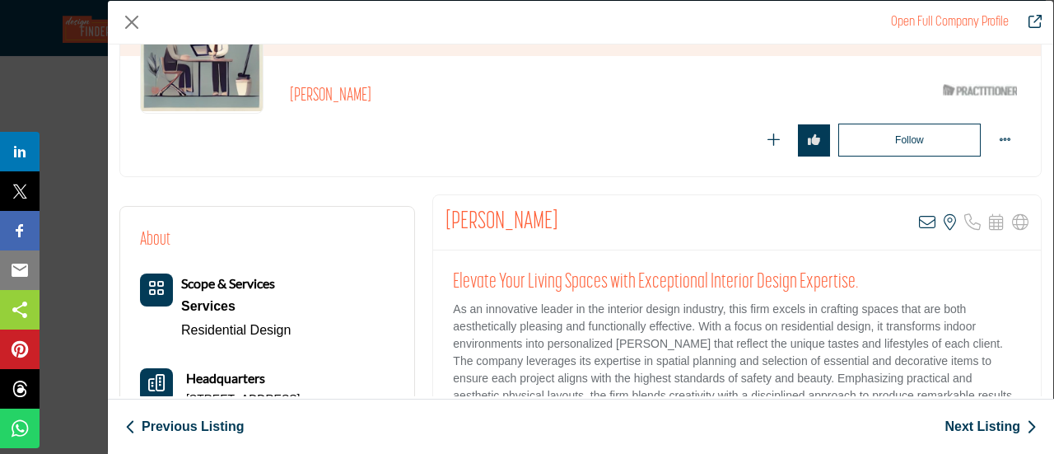
scroll to position [165, 0]
